Goal: Information Seeking & Learning: Learn about a topic

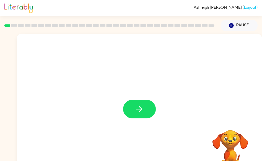
click at [148, 105] on button "button" at bounding box center [139, 109] width 33 height 19
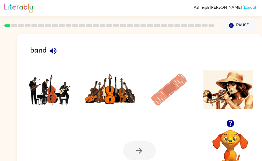
click at [57, 96] on img at bounding box center [51, 90] width 50 height 38
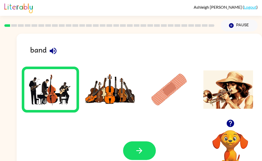
click at [143, 153] on icon "button" at bounding box center [139, 150] width 9 height 9
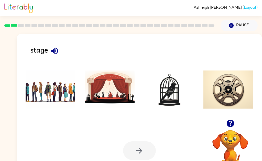
click at [104, 93] on img at bounding box center [110, 90] width 50 height 38
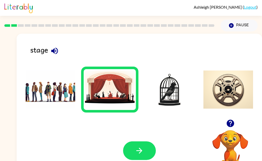
click at [137, 151] on icon "button" at bounding box center [139, 151] width 6 height 6
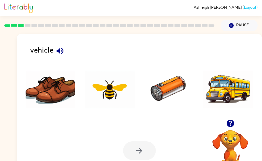
click at [221, 100] on img at bounding box center [228, 90] width 50 height 38
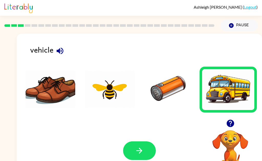
click at [132, 155] on button "button" at bounding box center [139, 151] width 33 height 19
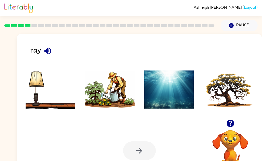
click at [150, 107] on img at bounding box center [169, 90] width 50 height 38
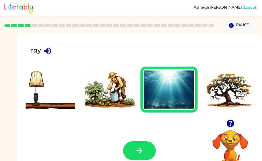
click at [134, 151] on button "button" at bounding box center [139, 151] width 33 height 19
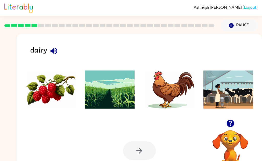
click at [214, 101] on img at bounding box center [228, 90] width 50 height 38
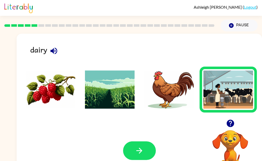
click at [142, 160] on button "button" at bounding box center [139, 151] width 33 height 19
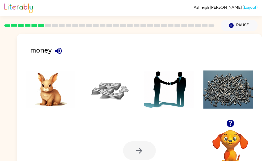
click at [111, 93] on img at bounding box center [110, 90] width 50 height 38
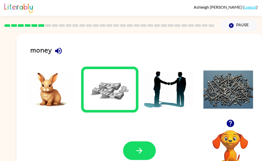
click at [139, 151] on icon "button" at bounding box center [139, 151] width 6 height 6
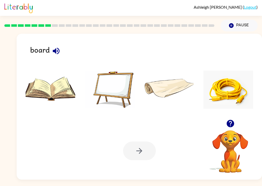
scroll to position [2, 0]
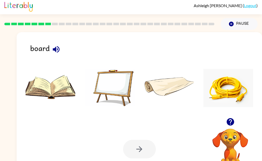
click at [103, 80] on img at bounding box center [110, 88] width 50 height 38
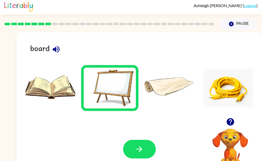
click at [139, 145] on icon "button" at bounding box center [139, 149] width 9 height 9
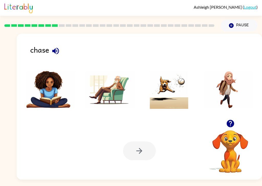
scroll to position [2, 0]
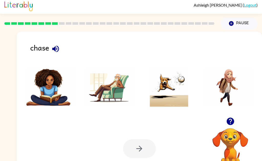
click at [171, 89] on img at bounding box center [169, 87] width 50 height 38
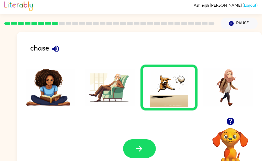
click at [135, 157] on button "button" at bounding box center [139, 148] width 33 height 19
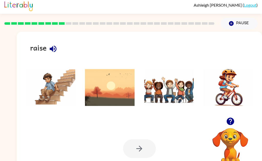
click at [161, 91] on img at bounding box center [169, 87] width 50 height 38
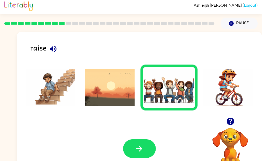
click at [135, 151] on icon "button" at bounding box center [139, 148] width 9 height 9
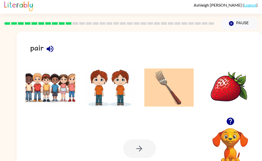
click at [105, 89] on img at bounding box center [110, 87] width 50 height 38
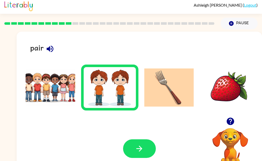
click at [130, 148] on button "button" at bounding box center [139, 148] width 33 height 19
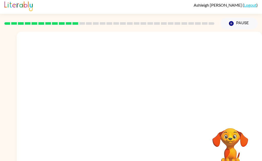
click at [80, 94] on video "Your browser must support playing .mp4 files to use Literably. Please try using…" at bounding box center [139, 75] width 245 height 86
click at [81, 98] on video "Your browser must support playing .mp4 files to use Literably. Please try using…" at bounding box center [139, 75] width 245 height 86
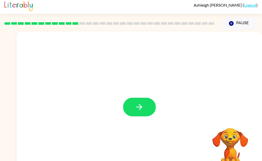
click at [140, 112] on button "button" at bounding box center [139, 107] width 33 height 19
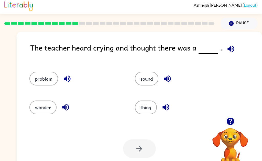
click at [41, 81] on button "problem" at bounding box center [43, 79] width 29 height 14
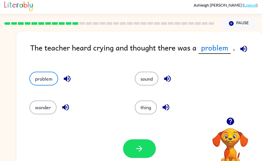
click at [136, 151] on icon "button" at bounding box center [139, 148] width 9 height 9
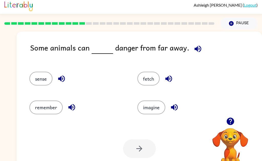
click at [37, 81] on button "sense" at bounding box center [40, 79] width 23 height 14
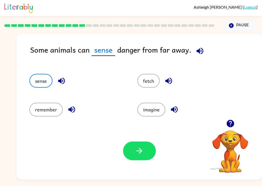
scroll to position [4, 0]
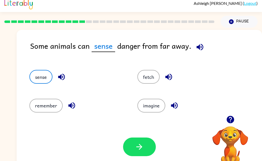
click at [143, 152] on button "button" at bounding box center [139, 147] width 33 height 19
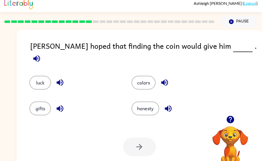
click at [37, 76] on button "luck" at bounding box center [39, 83] width 21 height 14
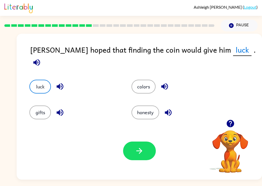
scroll to position [0, 0]
click at [143, 153] on icon "button" at bounding box center [139, 150] width 9 height 9
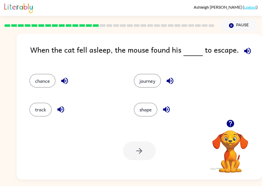
click at [37, 82] on button "chance" at bounding box center [42, 81] width 26 height 14
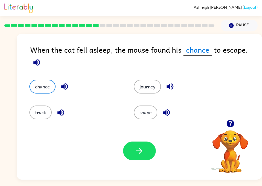
click at [137, 155] on icon "button" at bounding box center [139, 150] width 9 height 9
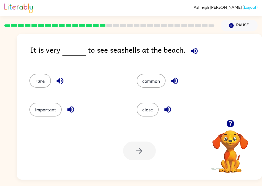
click at [154, 81] on button "common" at bounding box center [150, 81] width 29 height 14
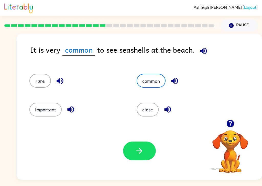
click at [134, 160] on button "button" at bounding box center [139, 151] width 33 height 19
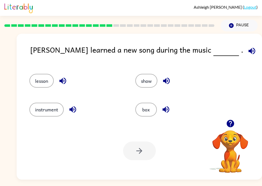
click at [145, 83] on button "show" at bounding box center [146, 81] width 22 height 14
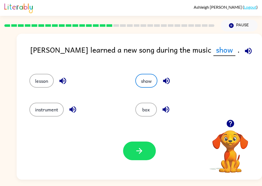
click at [138, 159] on button "button" at bounding box center [139, 151] width 33 height 19
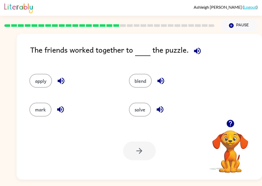
click at [143, 108] on button "solve" at bounding box center [140, 110] width 22 height 14
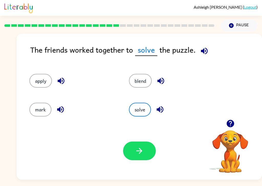
click at [140, 158] on button "button" at bounding box center [139, 151] width 33 height 19
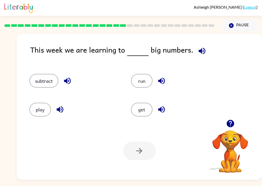
click at [35, 80] on button "subtract" at bounding box center [43, 81] width 29 height 14
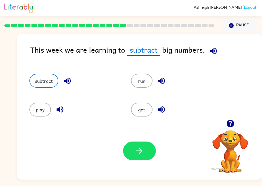
click at [137, 147] on button "button" at bounding box center [139, 151] width 33 height 19
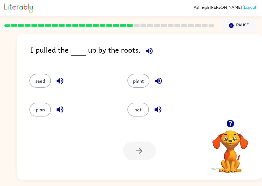
click at [138, 75] on button "plant" at bounding box center [138, 81] width 22 height 14
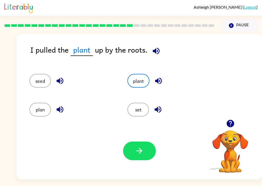
click at [133, 151] on button "button" at bounding box center [139, 151] width 33 height 19
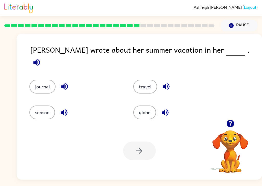
click at [39, 85] on button "journal" at bounding box center [42, 87] width 26 height 14
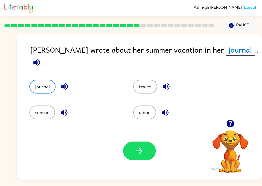
click at [143, 151] on icon "button" at bounding box center [139, 150] width 9 height 9
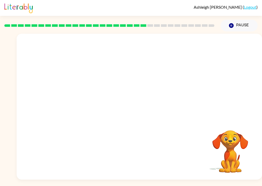
click at [85, 108] on video "Your browser must support playing .mp4 files to use Literably. Please try using…" at bounding box center [139, 77] width 245 height 86
click at [136, 114] on icon "button" at bounding box center [139, 109] width 9 height 9
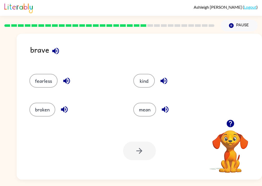
click at [42, 84] on button "fearless" at bounding box center [43, 81] width 28 height 14
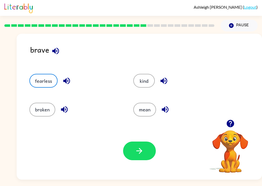
click at [62, 85] on icon "button" at bounding box center [66, 80] width 9 height 9
click at [145, 155] on button "button" at bounding box center [139, 151] width 33 height 19
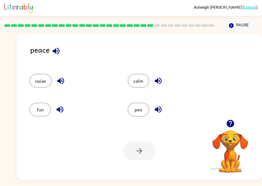
click at [131, 96] on div "pea" at bounding box center [167, 107] width 98 height 29
click at [139, 84] on button "calm" at bounding box center [137, 81] width 21 height 14
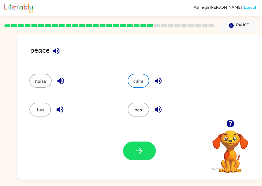
click at [156, 85] on icon "button" at bounding box center [158, 80] width 9 height 9
click at [133, 154] on button "button" at bounding box center [139, 151] width 33 height 19
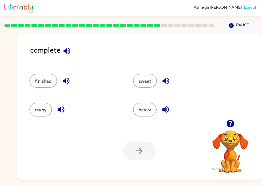
click at [37, 83] on button "finished" at bounding box center [43, 81] width 28 height 14
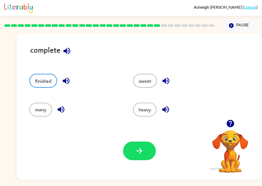
click at [134, 160] on button "button" at bounding box center [139, 151] width 33 height 19
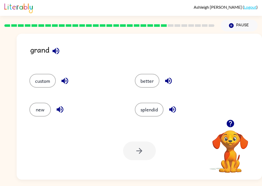
scroll to position [6, 0]
click at [150, 107] on button "splendid" at bounding box center [149, 110] width 29 height 14
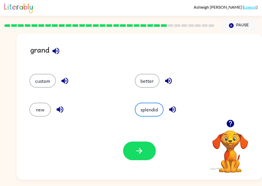
click at [132, 153] on button "button" at bounding box center [139, 151] width 33 height 19
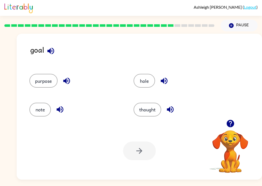
click at [35, 74] on button "purpose" at bounding box center [43, 81] width 28 height 14
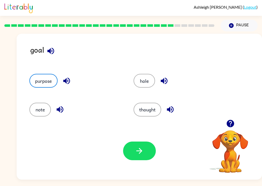
click at [133, 147] on button "button" at bounding box center [139, 151] width 33 height 19
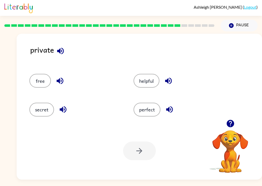
click at [37, 109] on button "secret" at bounding box center [41, 110] width 25 height 14
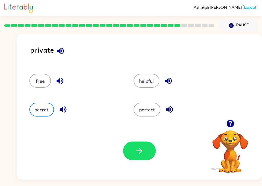
click at [131, 152] on button "button" at bounding box center [139, 151] width 33 height 19
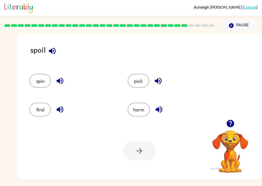
click at [138, 106] on button "harm" at bounding box center [138, 110] width 22 height 14
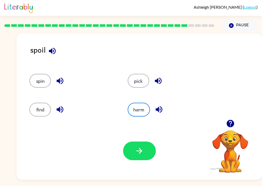
click at [133, 153] on button "button" at bounding box center [139, 151] width 33 height 19
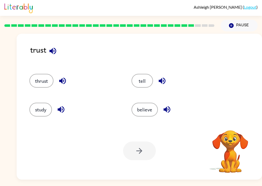
click at [138, 103] on button "believe" at bounding box center [144, 110] width 26 height 14
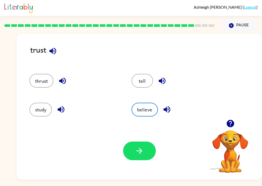
click at [135, 147] on icon "button" at bounding box center [139, 150] width 9 height 9
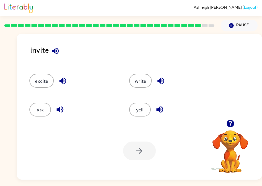
click at [41, 79] on button "excite" at bounding box center [41, 81] width 24 height 14
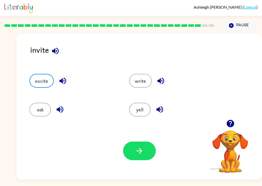
click at [128, 148] on button "button" at bounding box center [139, 151] width 33 height 19
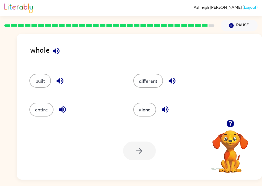
scroll to position [4, 0]
click at [32, 104] on button "entire" at bounding box center [41, 110] width 24 height 14
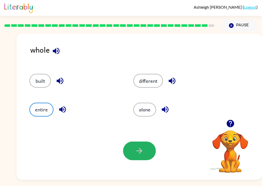
click at [132, 145] on button "button" at bounding box center [139, 151] width 33 height 19
